Goal: Task Accomplishment & Management: Manage account settings

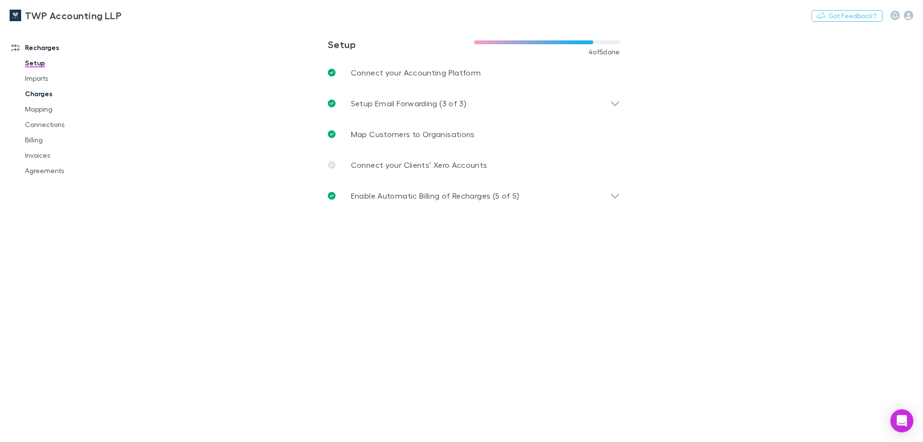
click at [51, 95] on link "Charges" at bounding box center [72, 93] width 114 height 15
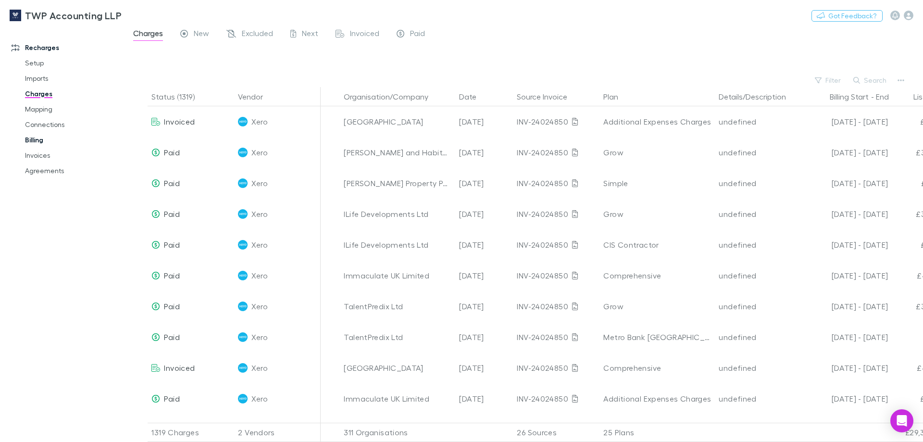
click at [41, 136] on link "Billing" at bounding box center [72, 139] width 114 height 15
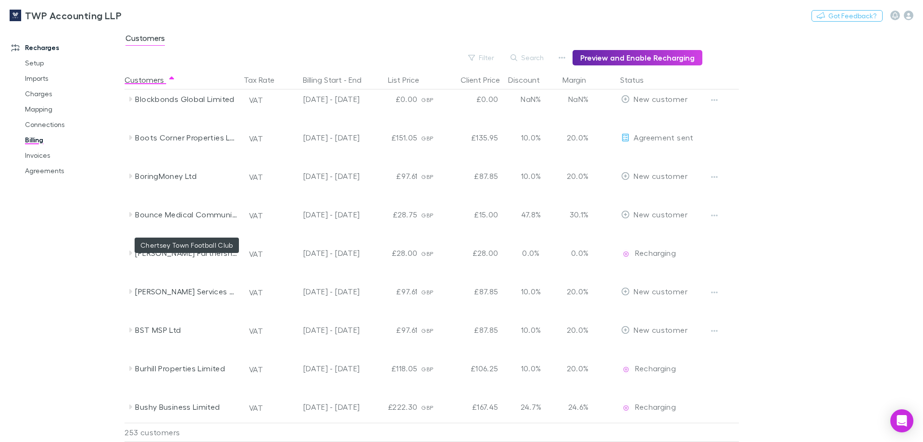
scroll to position [1589, 0]
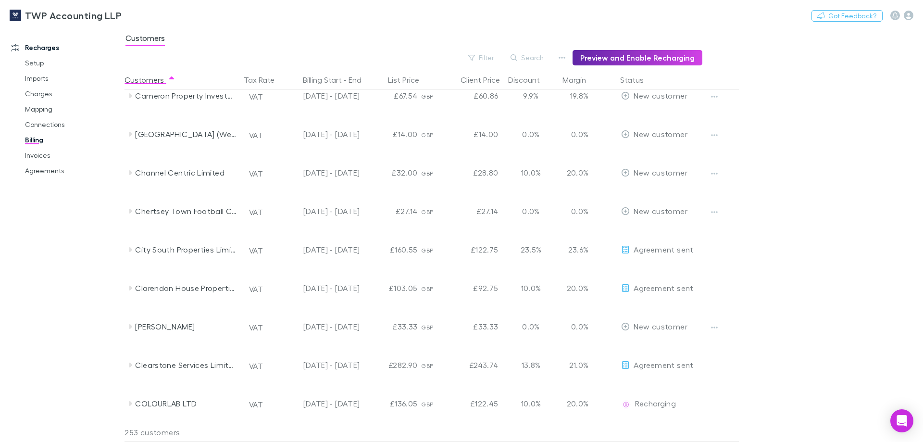
click at [846, 203] on main "Customers Filter Search Preview and Enable Recharging Customers Tax Rate Billin…" at bounding box center [523, 234] width 798 height 415
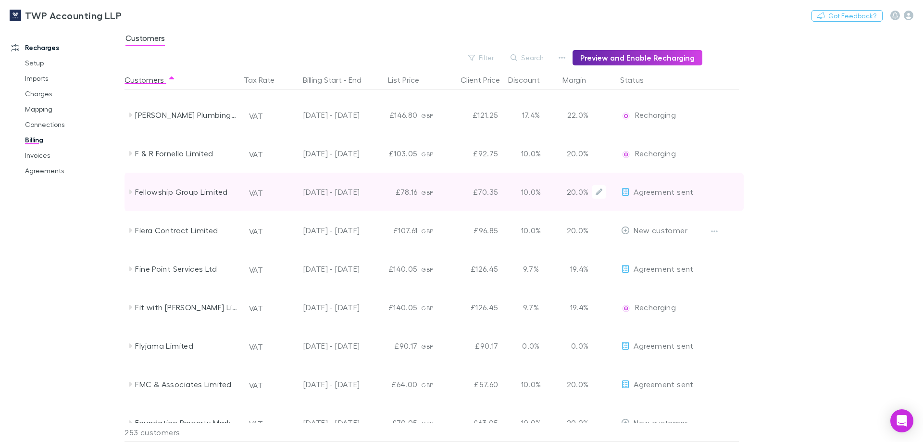
click at [680, 195] on span "Agreement sent" at bounding box center [663, 191] width 60 height 9
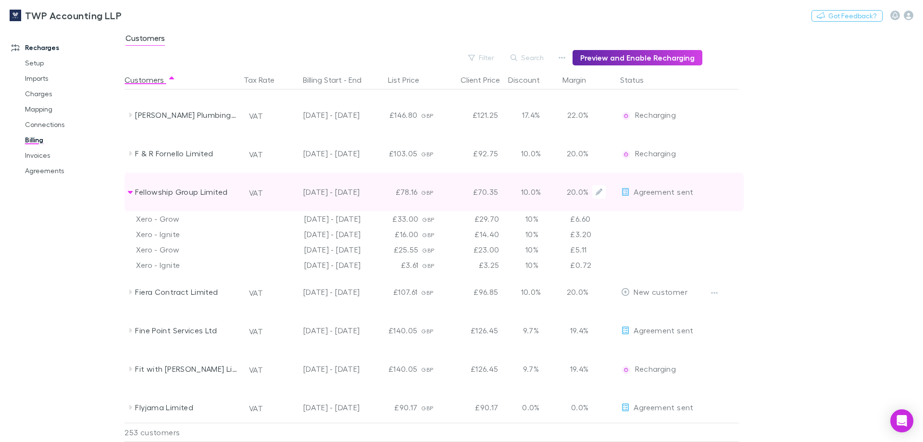
click at [659, 191] on span "Agreement sent" at bounding box center [663, 191] width 60 height 9
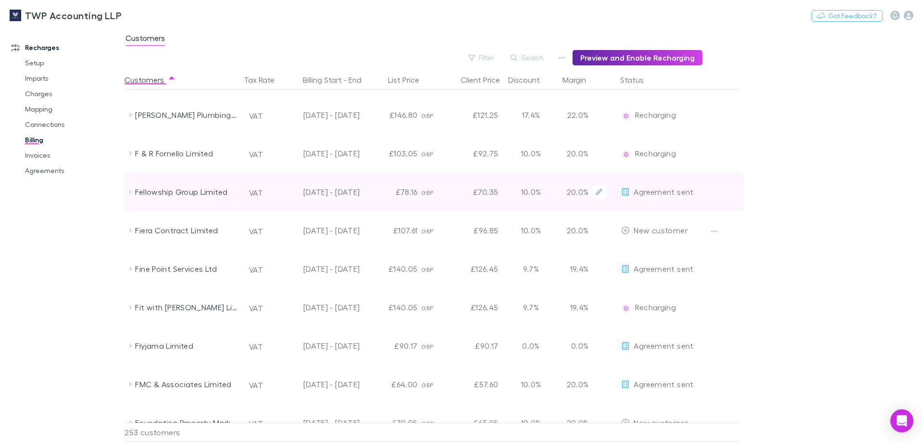
click at [673, 188] on span "Agreement sent" at bounding box center [663, 191] width 60 height 9
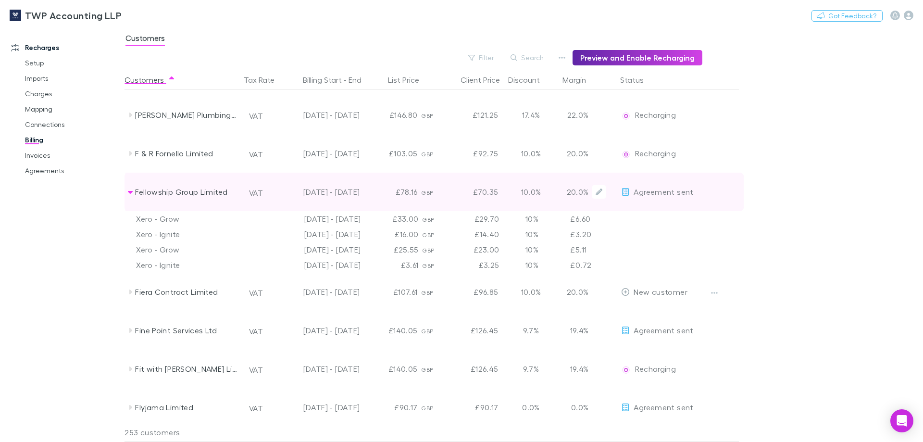
click at [197, 193] on div "Fellowship Group Limited" at bounding box center [186, 192] width 102 height 38
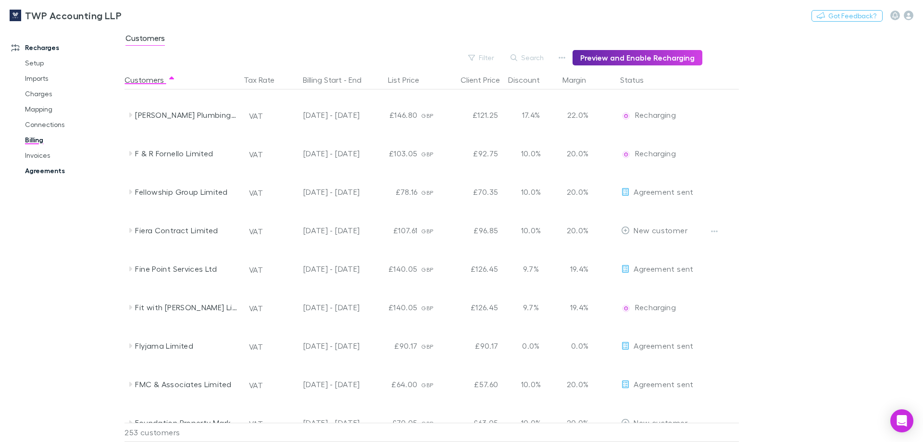
click at [49, 173] on link "Agreements" at bounding box center [72, 170] width 114 height 15
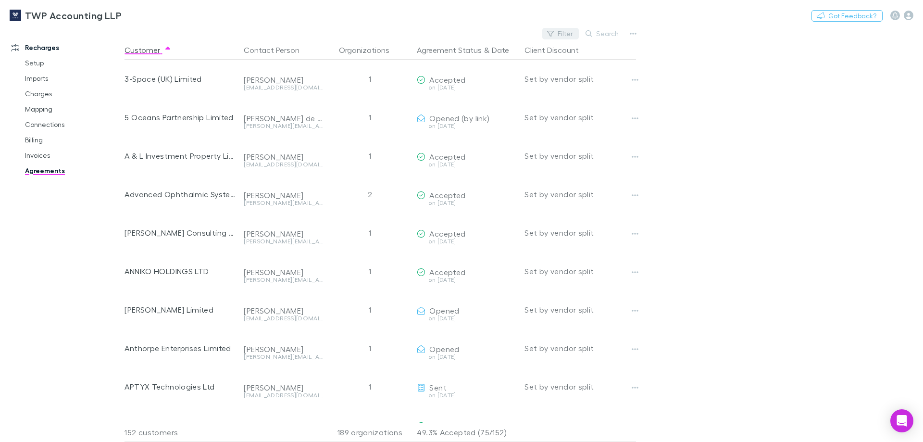
click at [554, 32] on icon "button" at bounding box center [550, 34] width 7 height 6
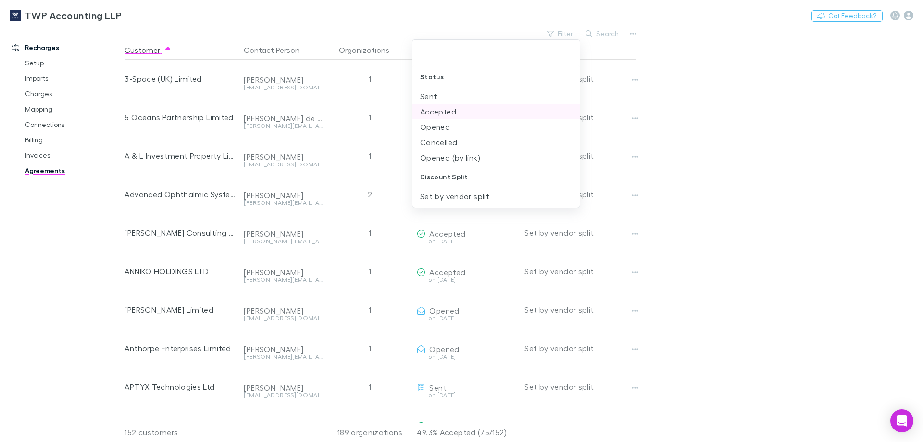
click at [428, 96] on li "Sent" at bounding box center [495, 95] width 167 height 15
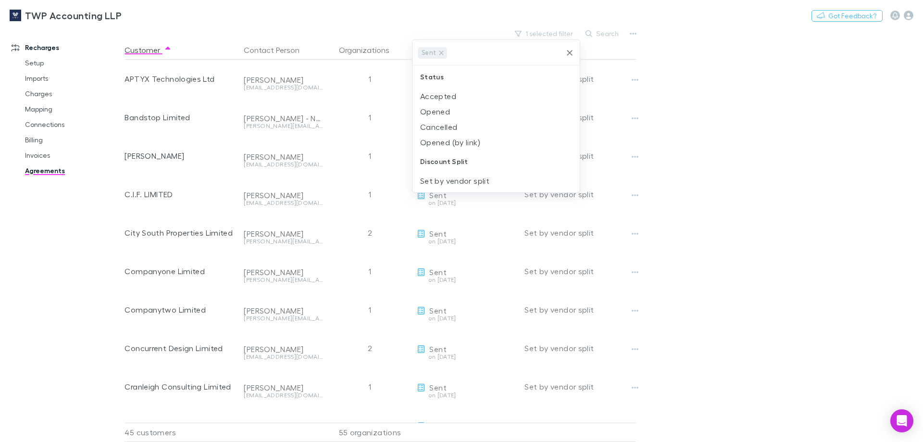
click at [777, 103] on div at bounding box center [461, 221] width 923 height 442
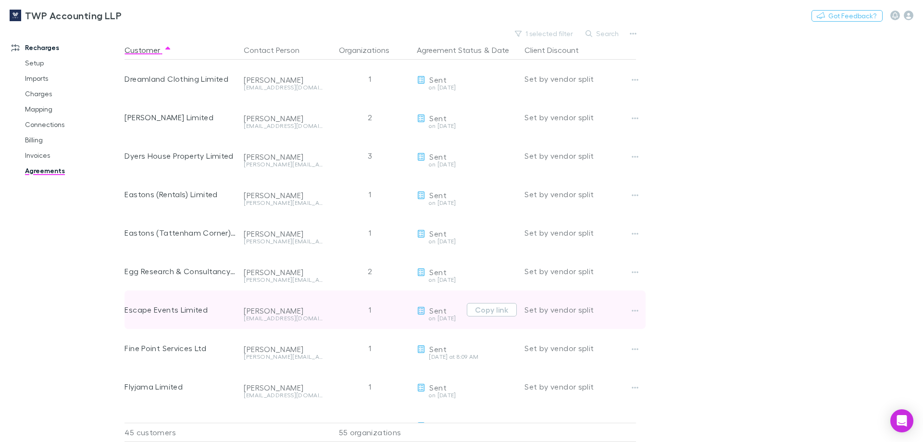
scroll to position [433, 0]
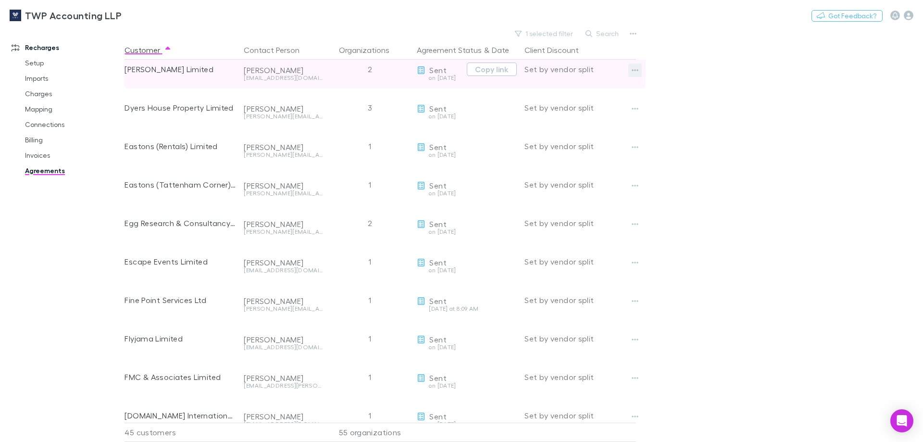
click at [635, 70] on icon "button" at bounding box center [635, 70] width 7 height 2
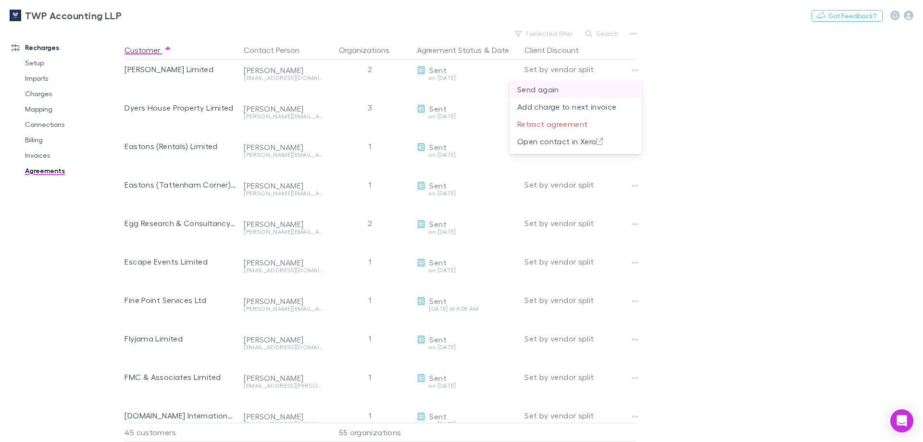
click at [599, 89] on p "Send again" at bounding box center [575, 90] width 117 height 12
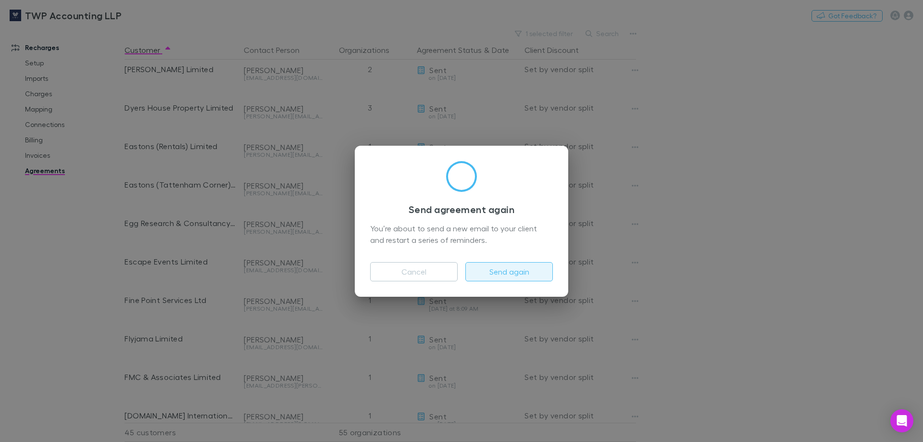
click at [512, 273] on button "Send again" at bounding box center [508, 271] width 87 height 19
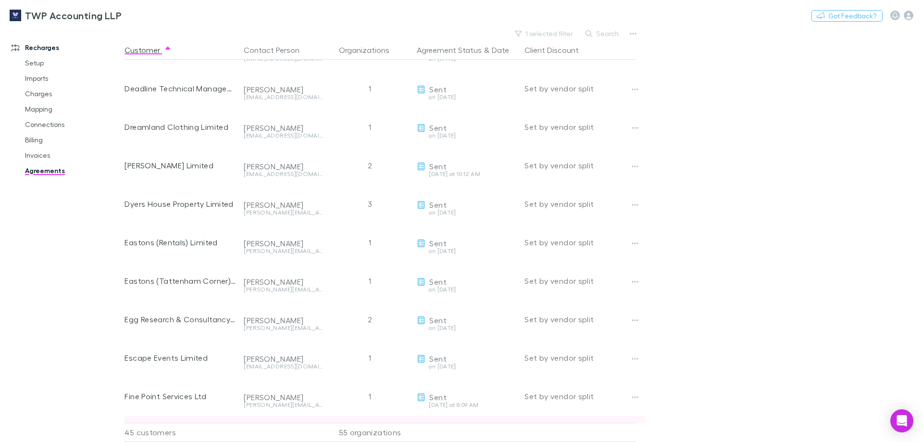
scroll to position [0, 0]
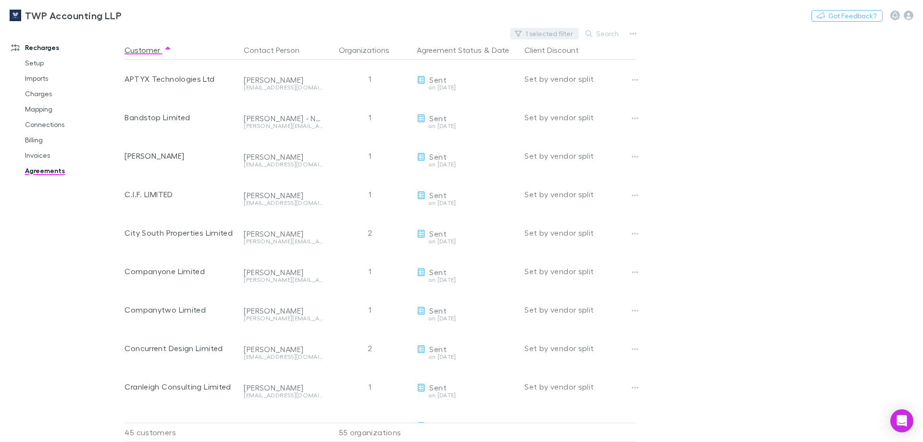
click at [529, 28] on button "1 selected filter" at bounding box center [544, 34] width 69 height 12
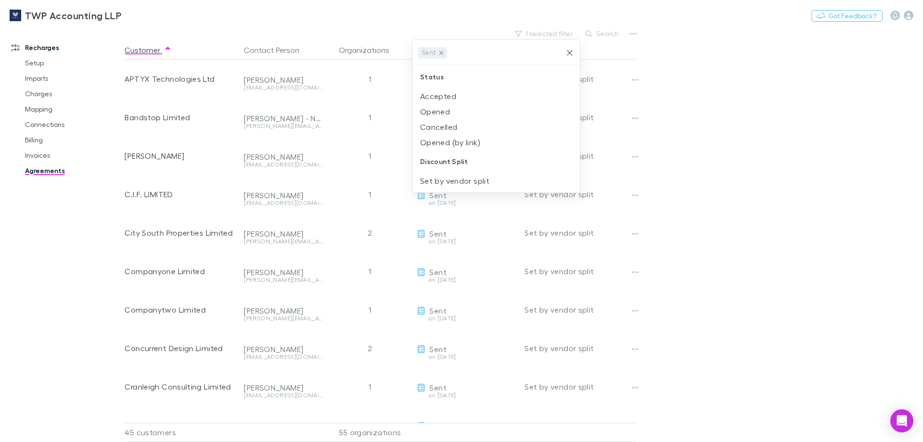
click at [442, 50] on icon at bounding box center [441, 52] width 4 height 4
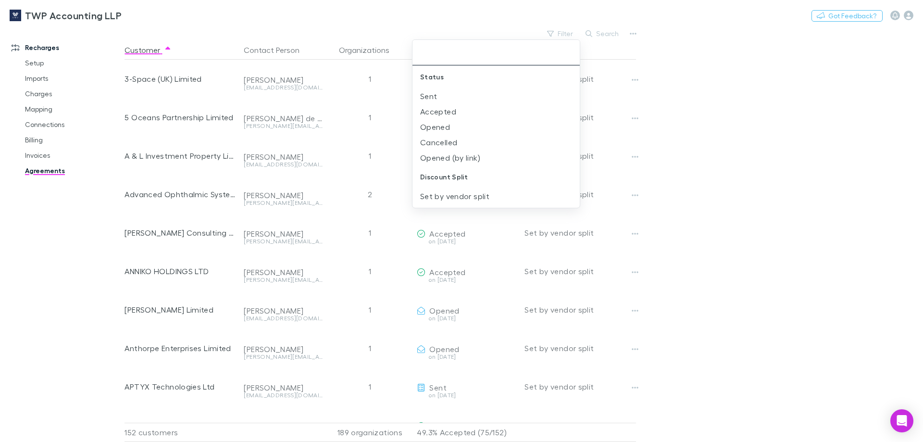
click at [735, 117] on div at bounding box center [461, 221] width 923 height 442
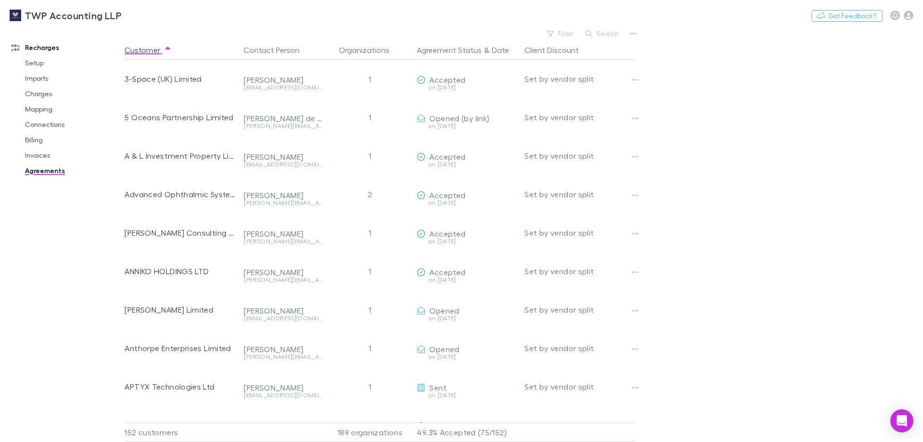
click at [741, 130] on main "Filter Search Customer Contact Person Organizations Agreement Status & Date Cli…" at bounding box center [523, 234] width 798 height 415
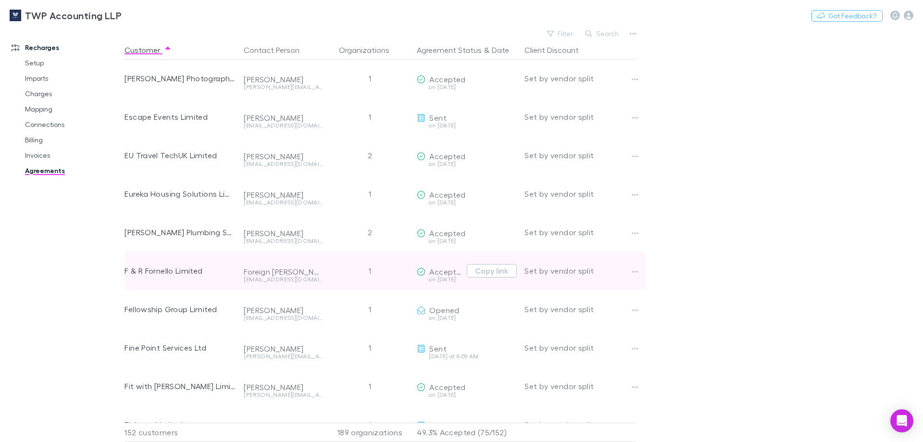
scroll to position [2144, 0]
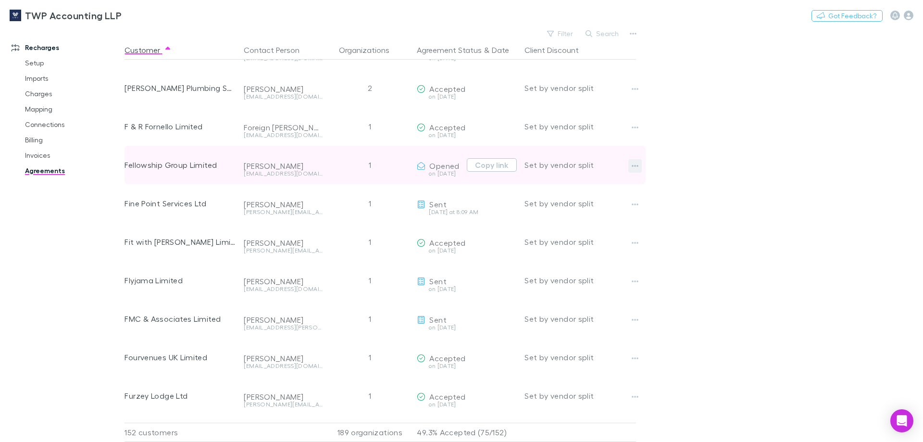
click at [635, 165] on icon "button" at bounding box center [634, 166] width 7 height 8
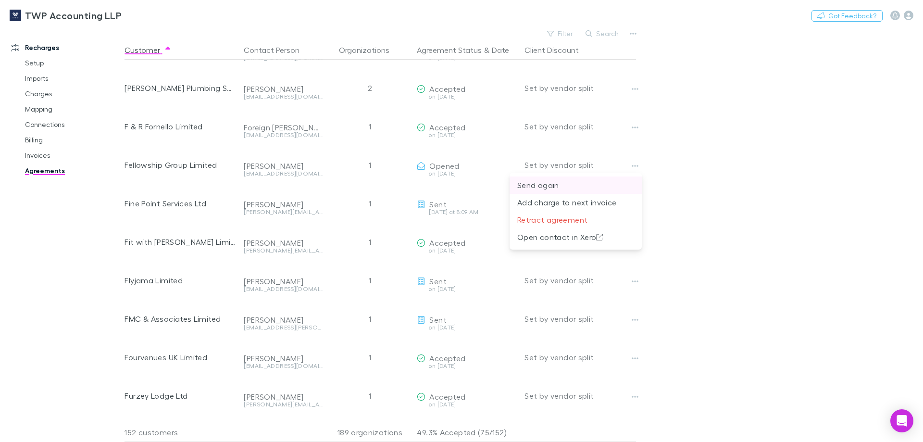
click at [582, 188] on p "Send again" at bounding box center [575, 185] width 117 height 12
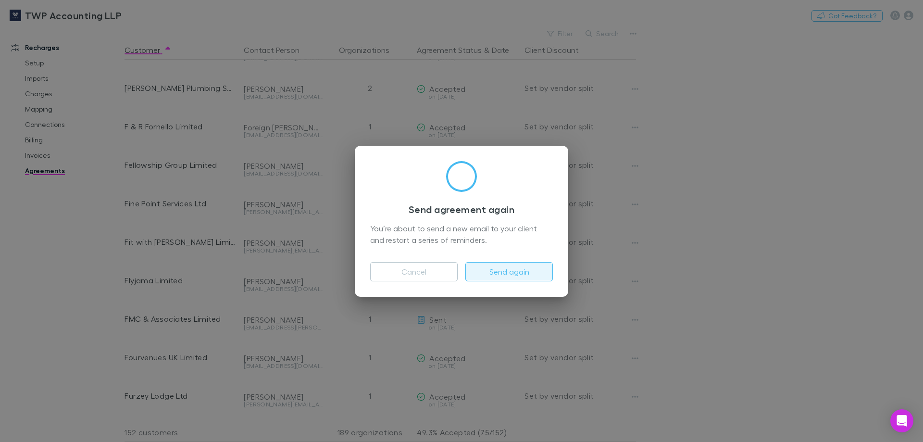
click at [499, 272] on button "Send again" at bounding box center [508, 271] width 87 height 19
click at [782, 156] on div "Send agreement again You’re about to send a new email to your client and restar…" at bounding box center [461, 221] width 923 height 442
